Goal: Information Seeking & Learning: Learn about a topic

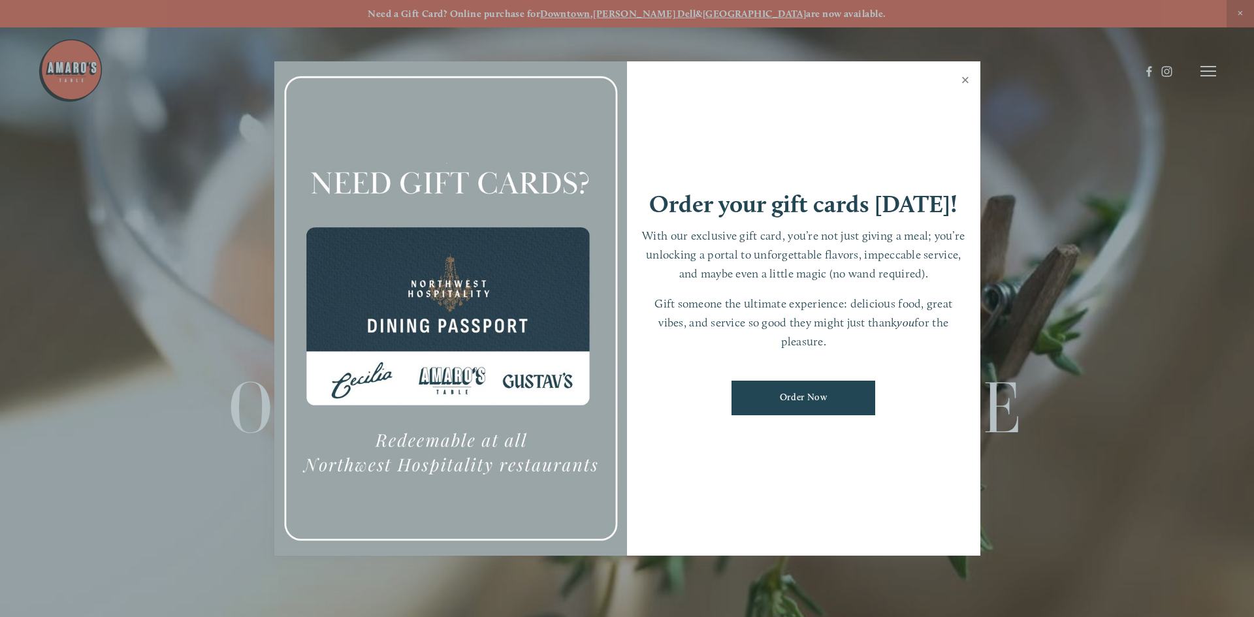
click at [963, 78] on link "Close" at bounding box center [965, 81] width 25 height 37
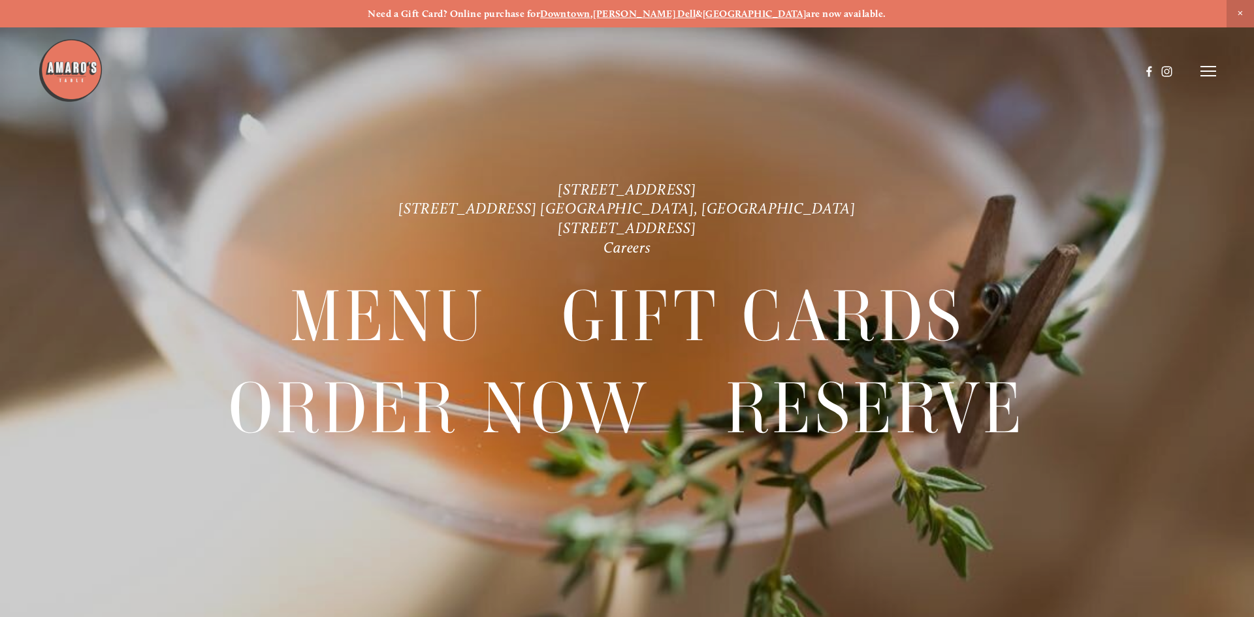
click at [1209, 74] on icon at bounding box center [1209, 71] width 16 height 12
click at [932, 69] on span "Menu" at bounding box center [932, 71] width 27 height 12
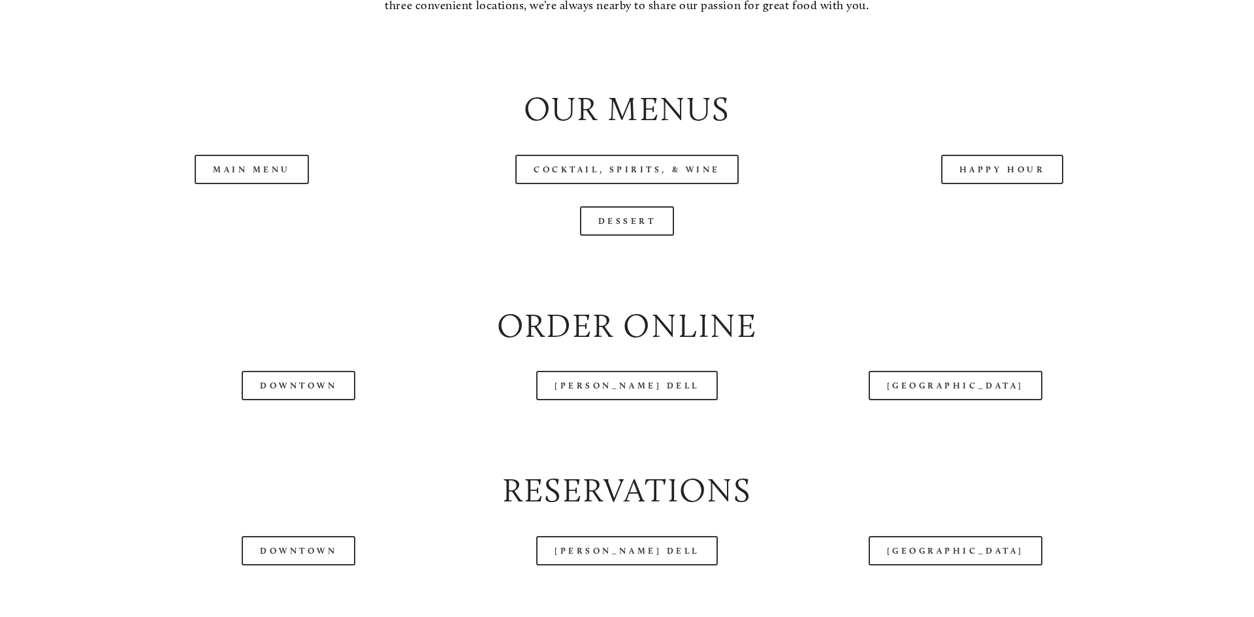
scroll to position [1477, 0]
click at [988, 183] on link "Happy Hour" at bounding box center [1002, 168] width 123 height 29
click at [282, 183] on link "Main Menu" at bounding box center [252, 168] width 114 height 29
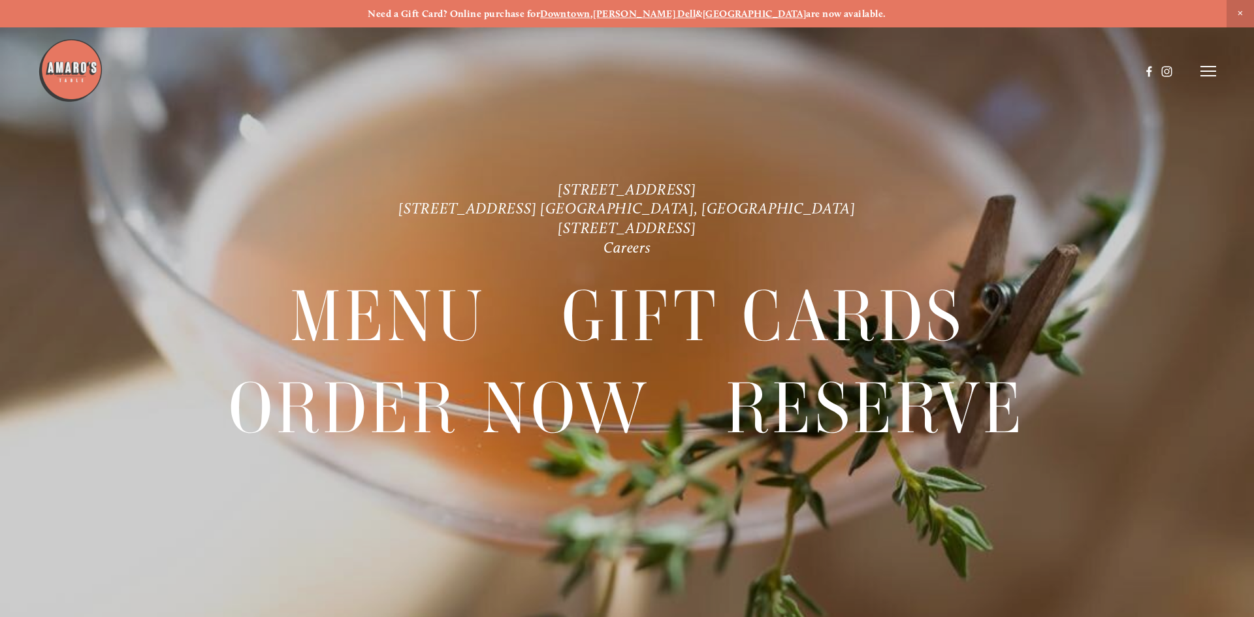
click at [1205, 71] on line at bounding box center [1209, 71] width 16 height 0
click at [919, 71] on span "Menu" at bounding box center [932, 71] width 27 height 12
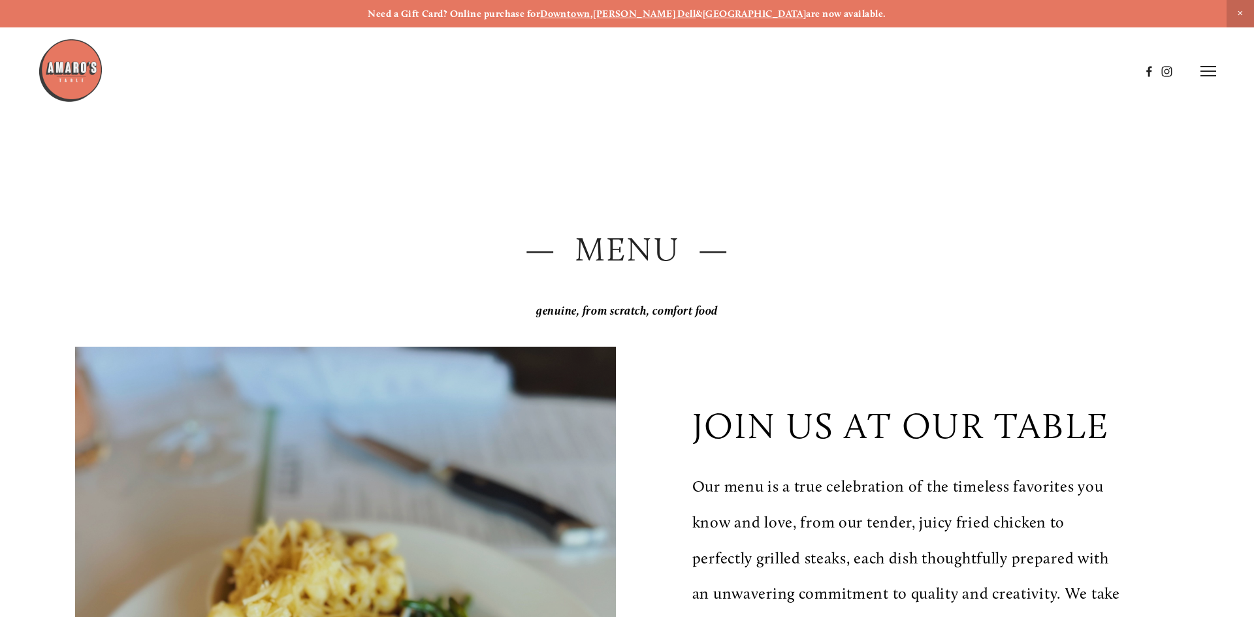
click at [984, 411] on p "join us at our table" at bounding box center [901, 425] width 417 height 43
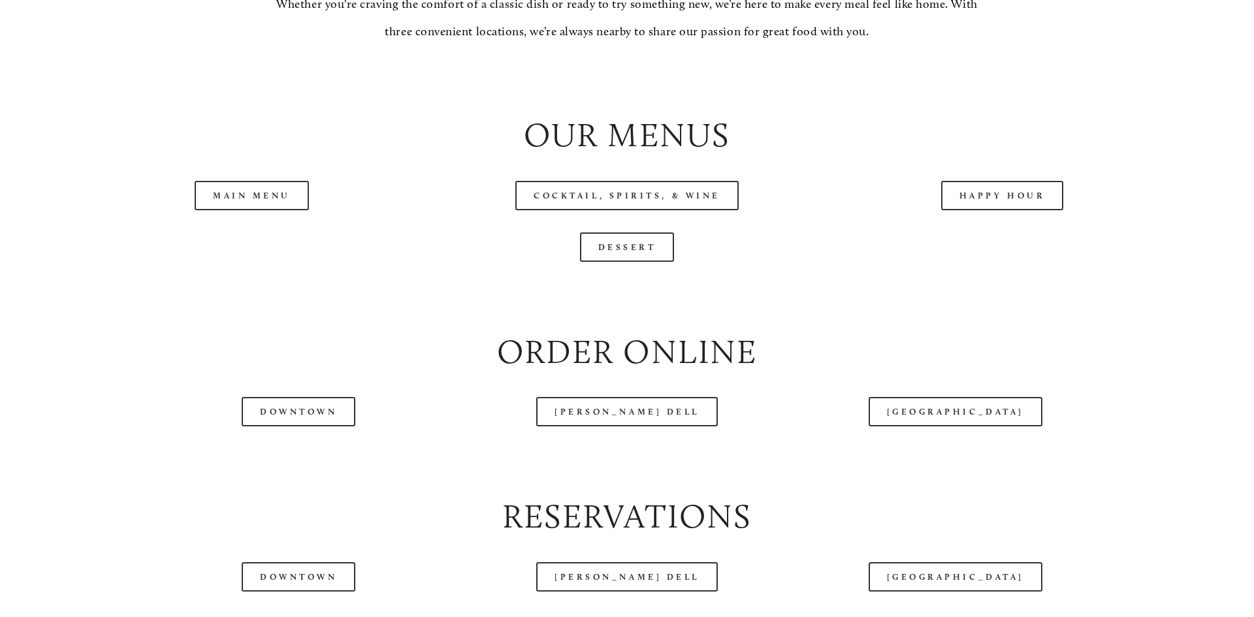
scroll to position [1448, 0]
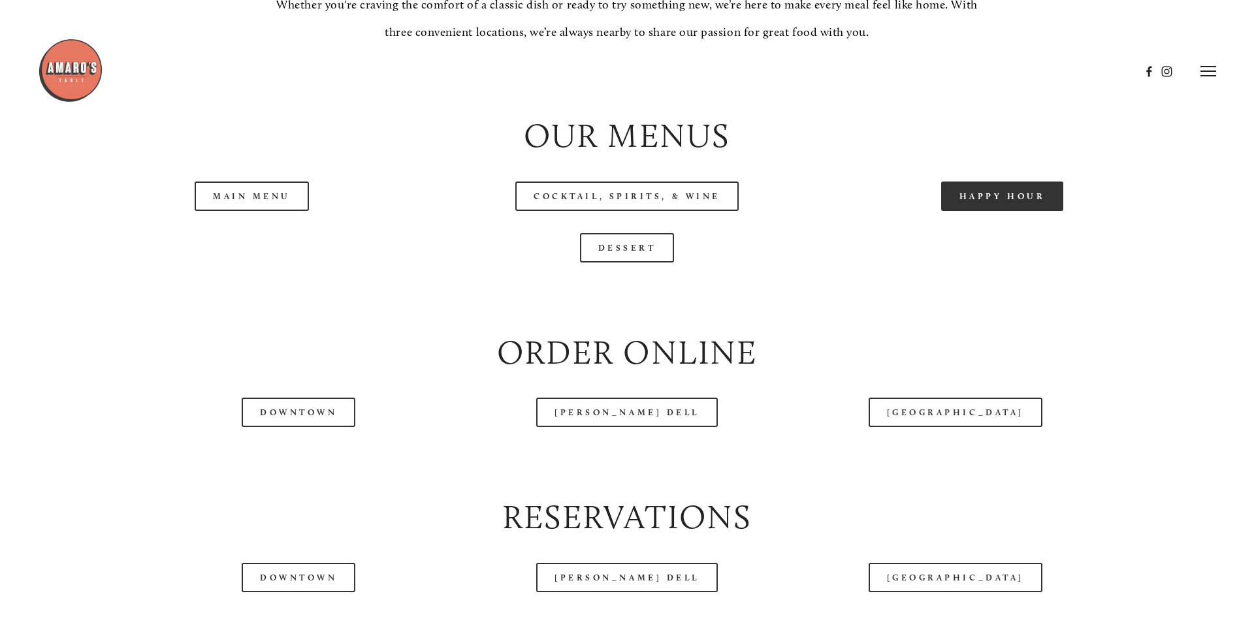
click at [1017, 211] on link "Happy Hour" at bounding box center [1002, 196] width 123 height 29
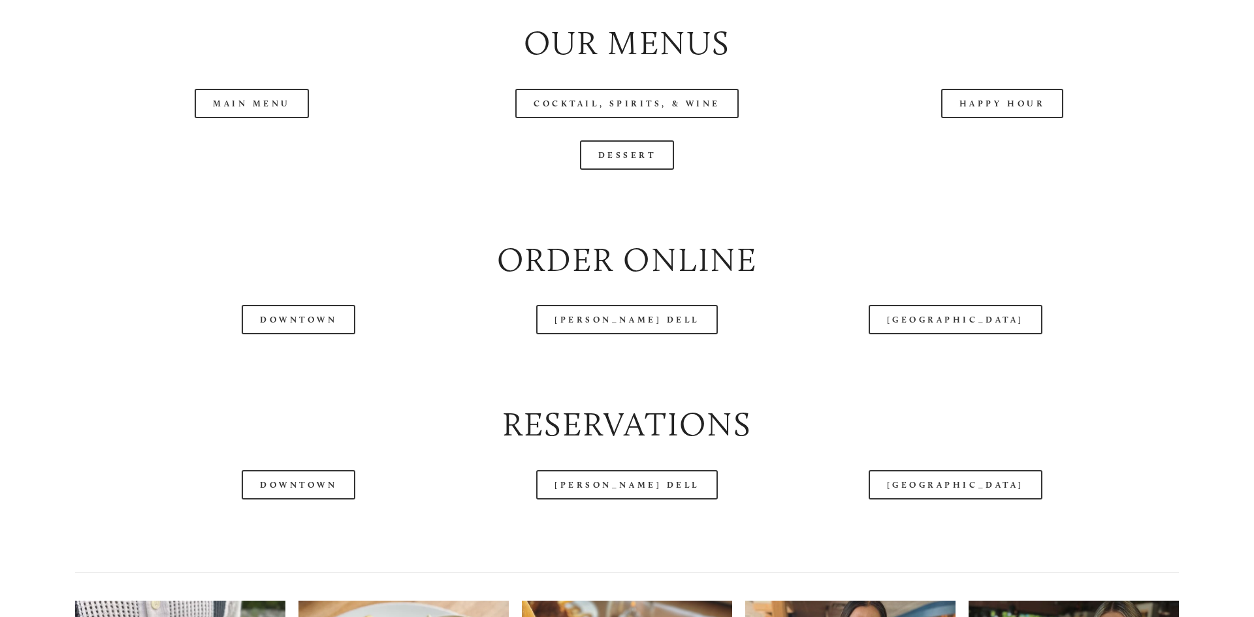
scroll to position [1543, 0]
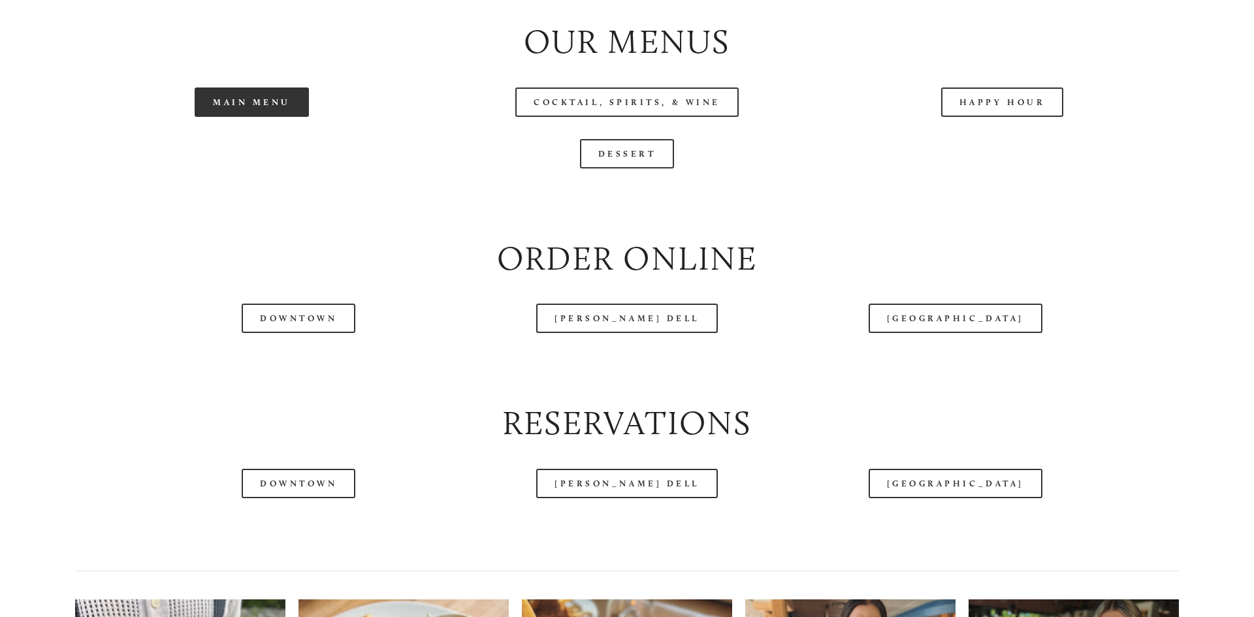
click at [237, 117] on link "Main Menu" at bounding box center [252, 102] width 114 height 29
